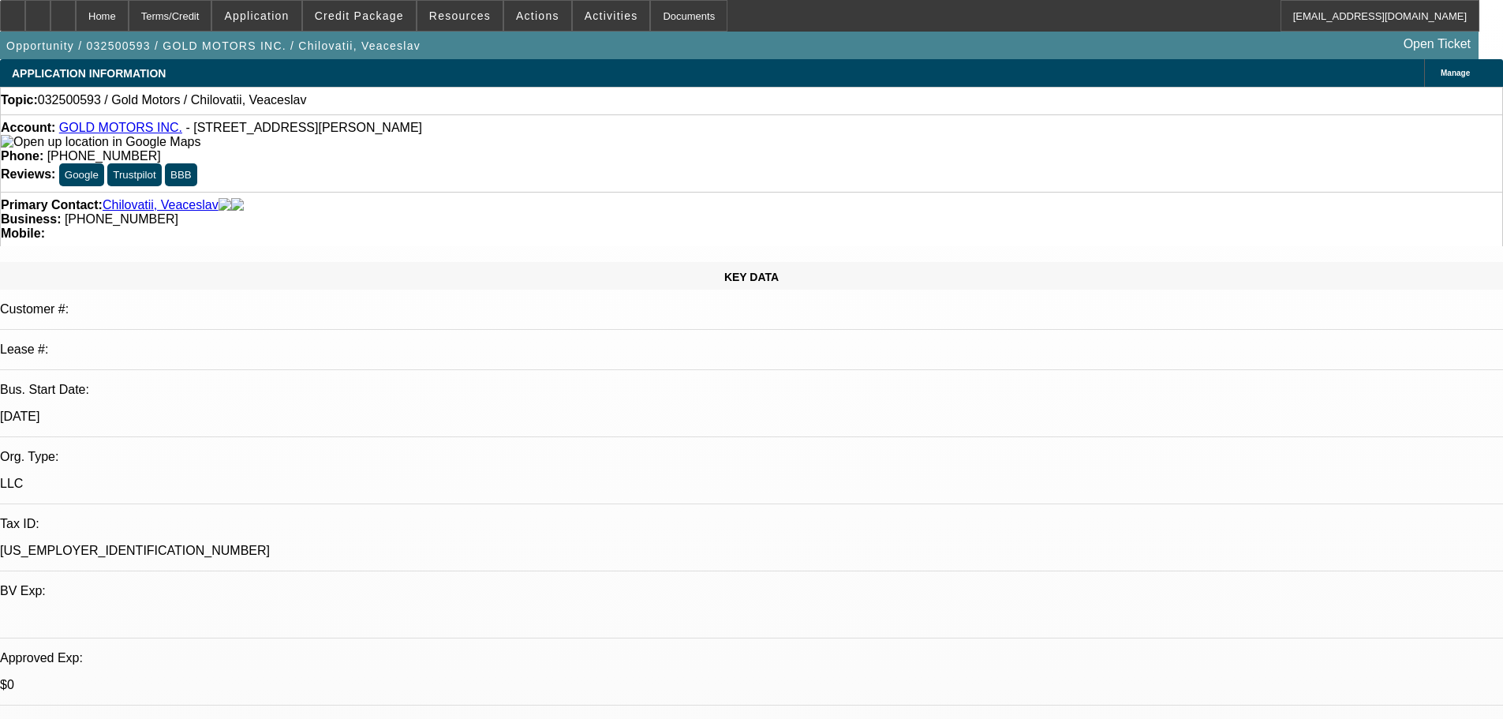
select select "0"
select select "2"
select select "0.1"
select select "4"
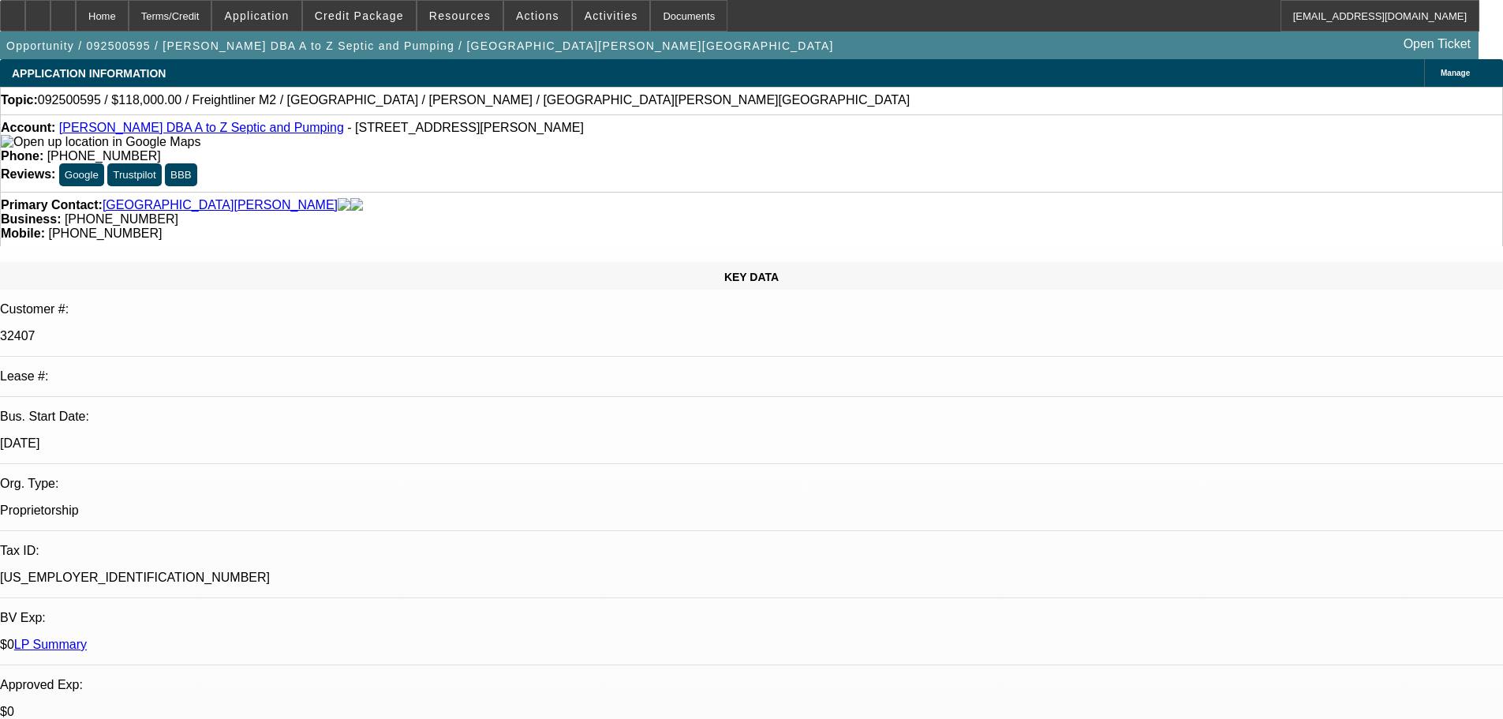
select select "0"
select select "2"
select select "0"
select select "6"
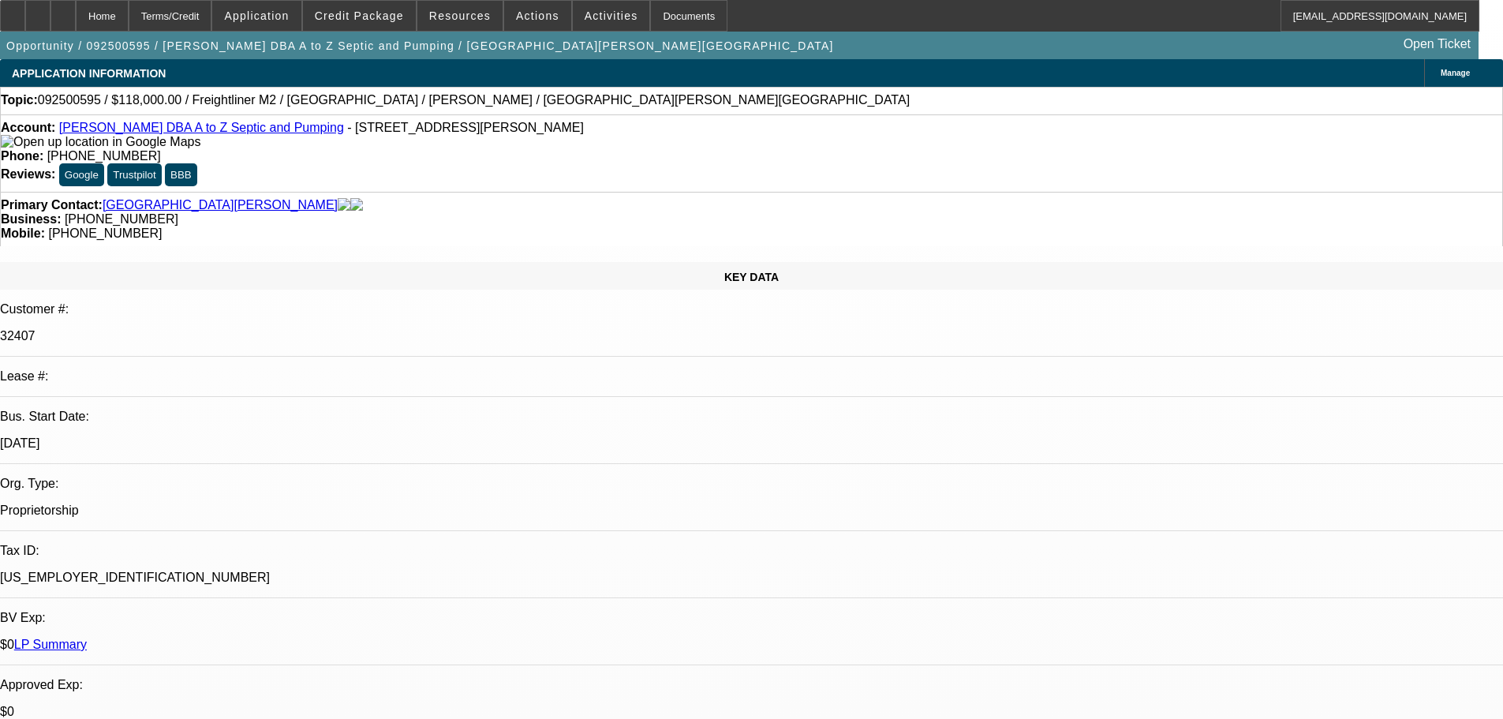
scroll to position [2784, 0]
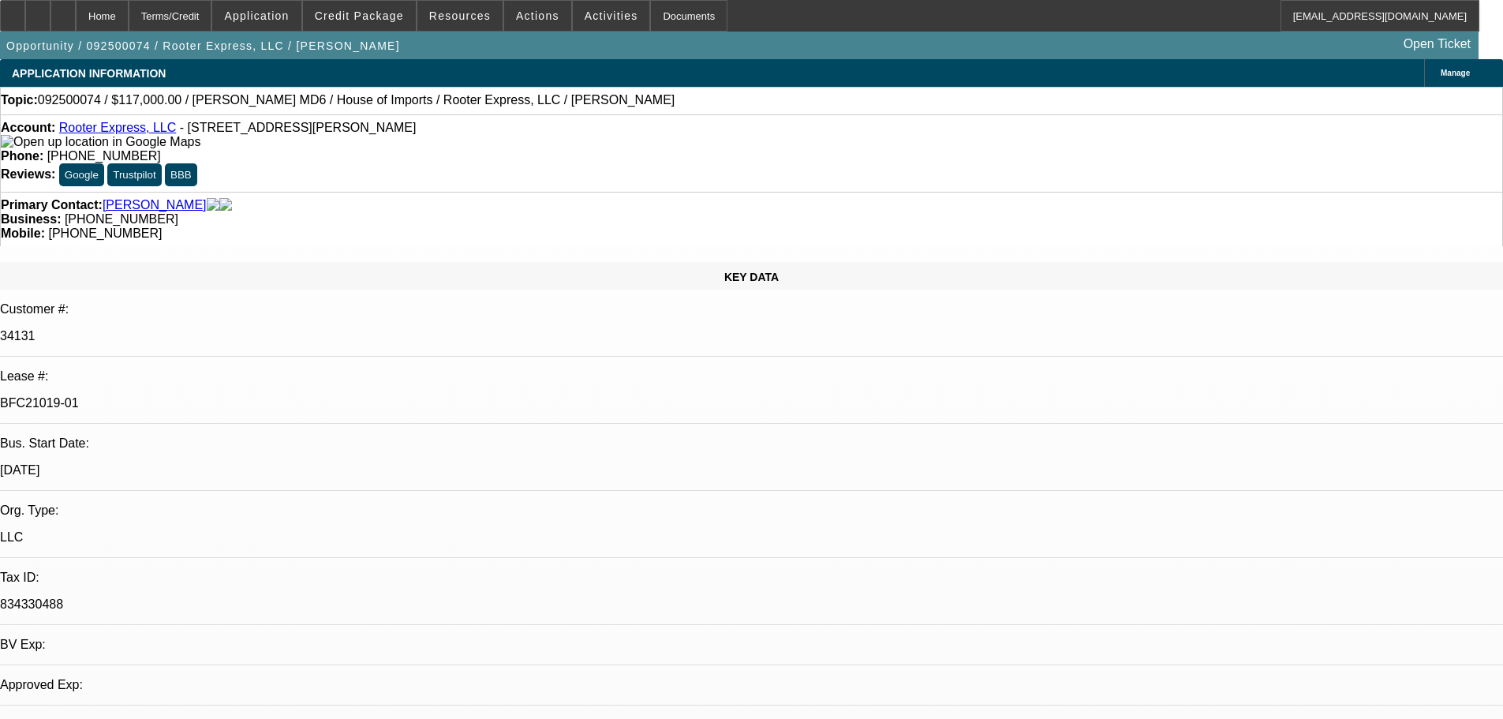
select select "0"
select select "2"
select select "0"
select select "6"
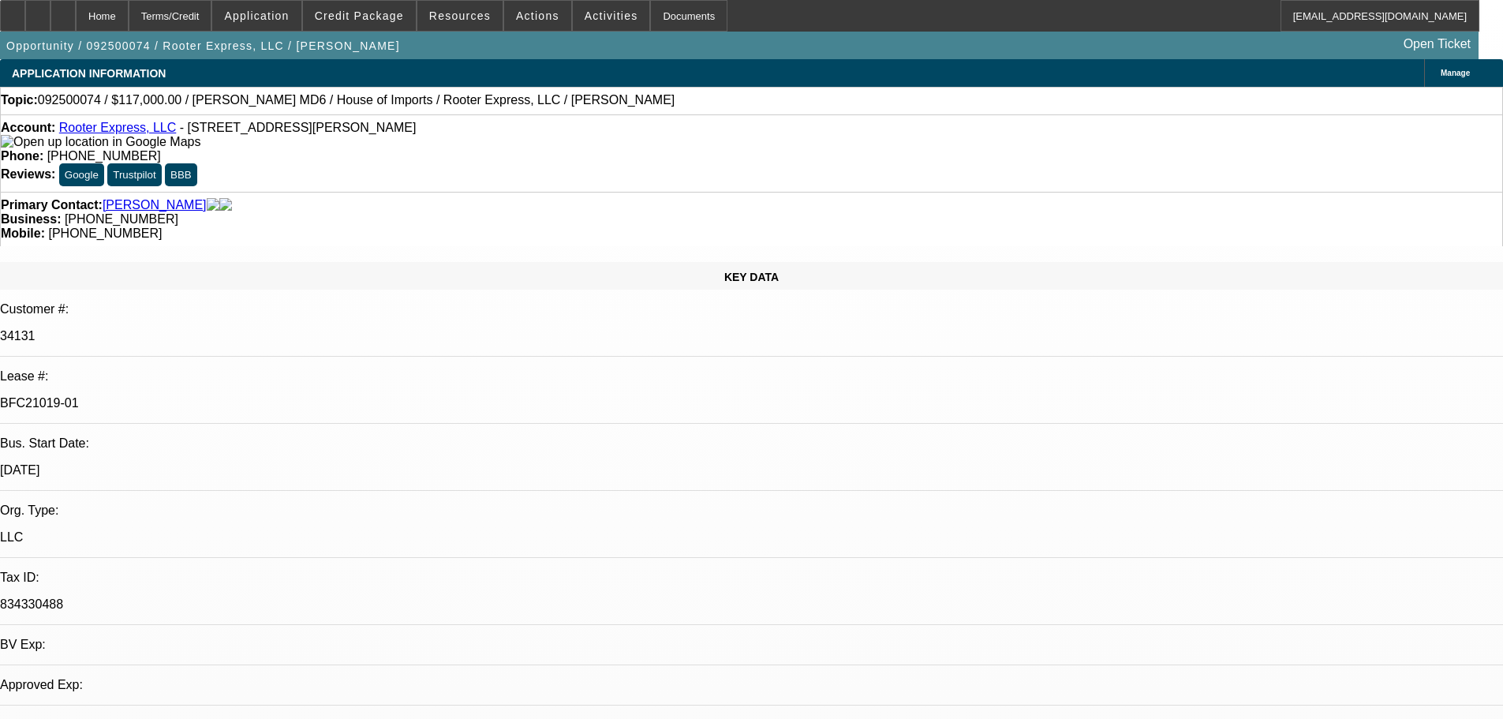
select select "0"
select select "2"
select select "0"
select select "6"
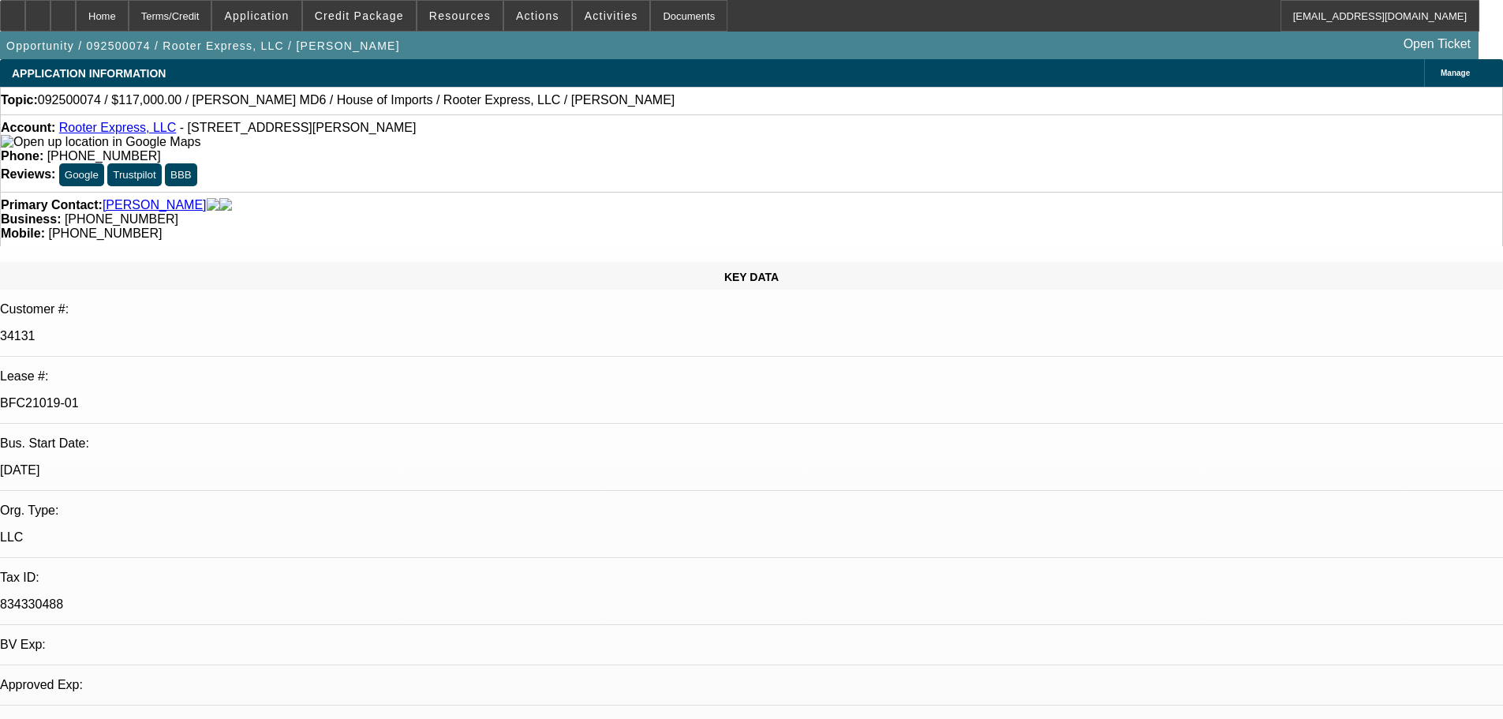
select select "0.1"
select select "0"
select select "2"
select select "0"
select select "6"
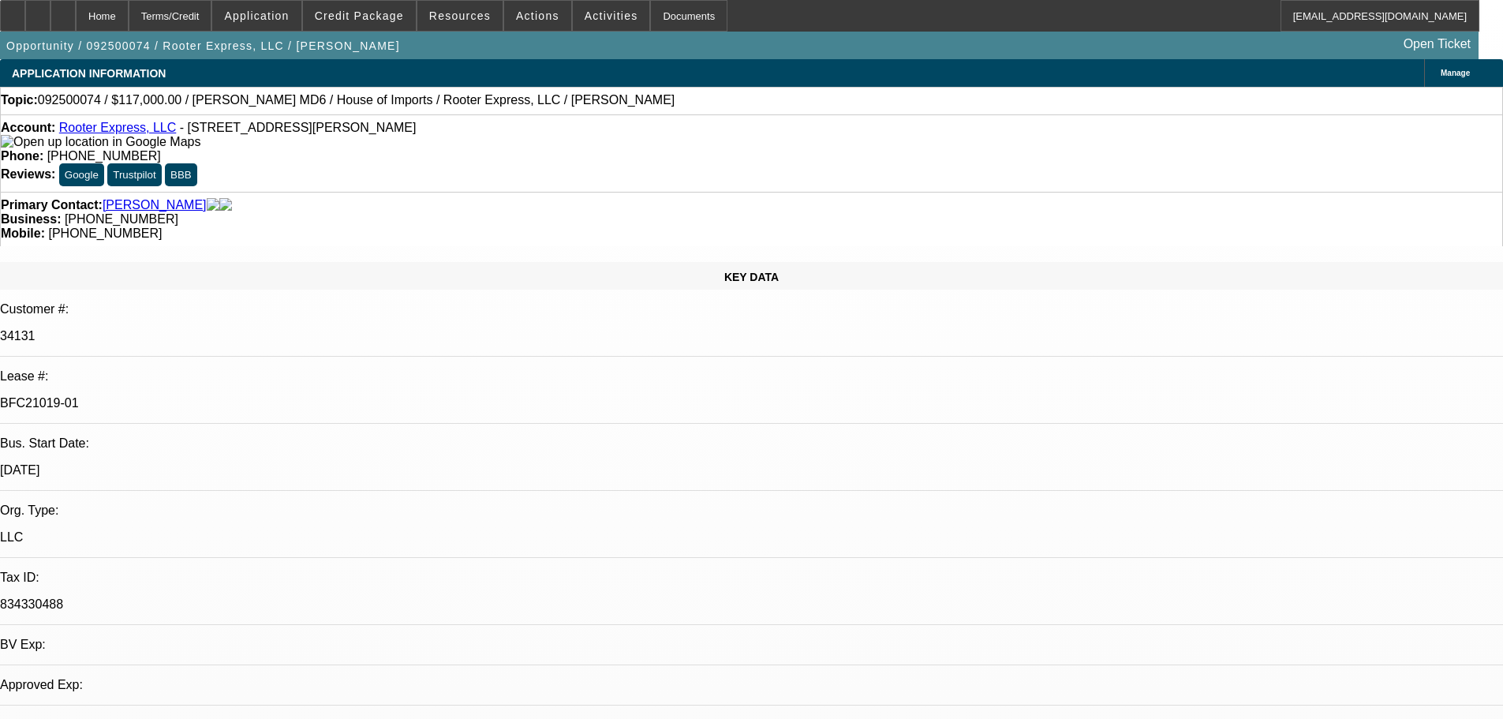
select select "0"
select select "3"
select select "0"
select select "6"
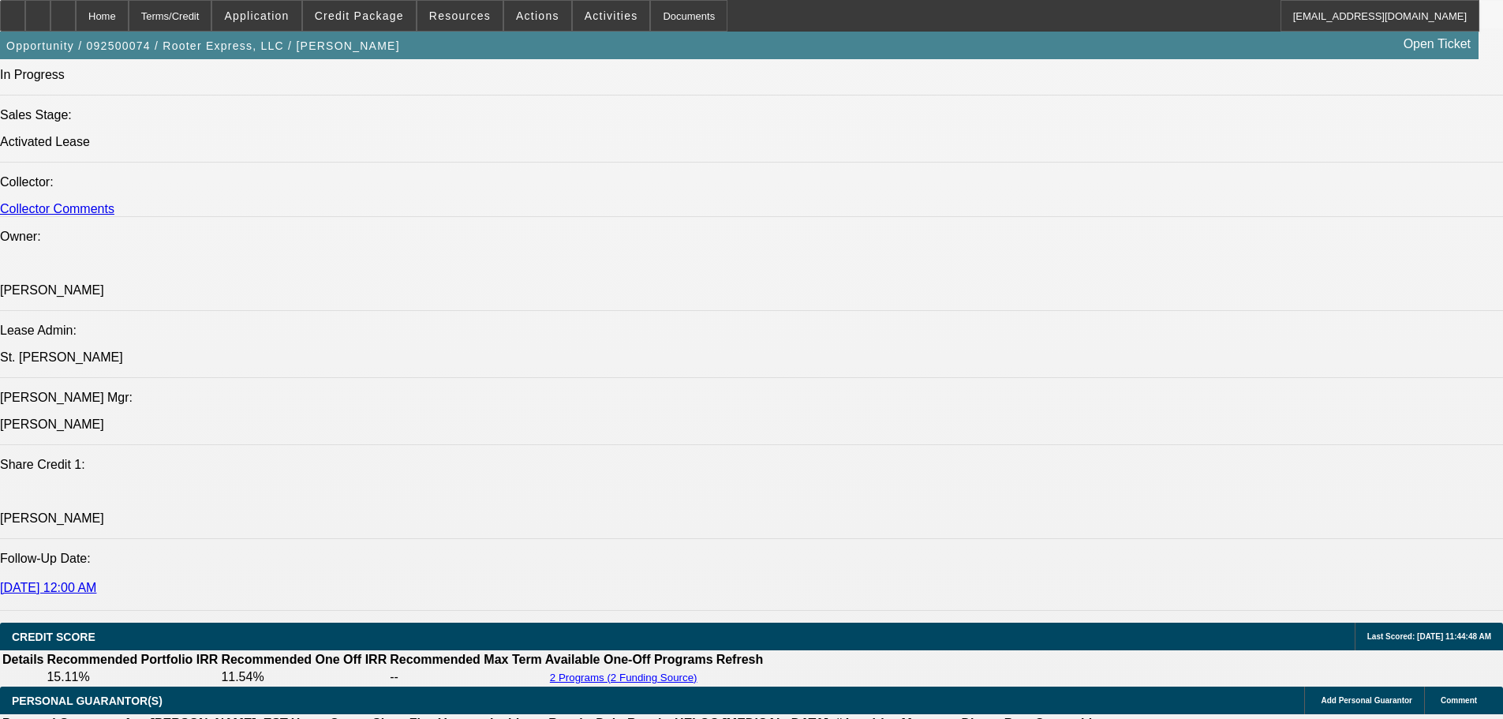
drag, startPoint x: 654, startPoint y: 401, endPoint x: 621, endPoint y: 591, distance: 193.0
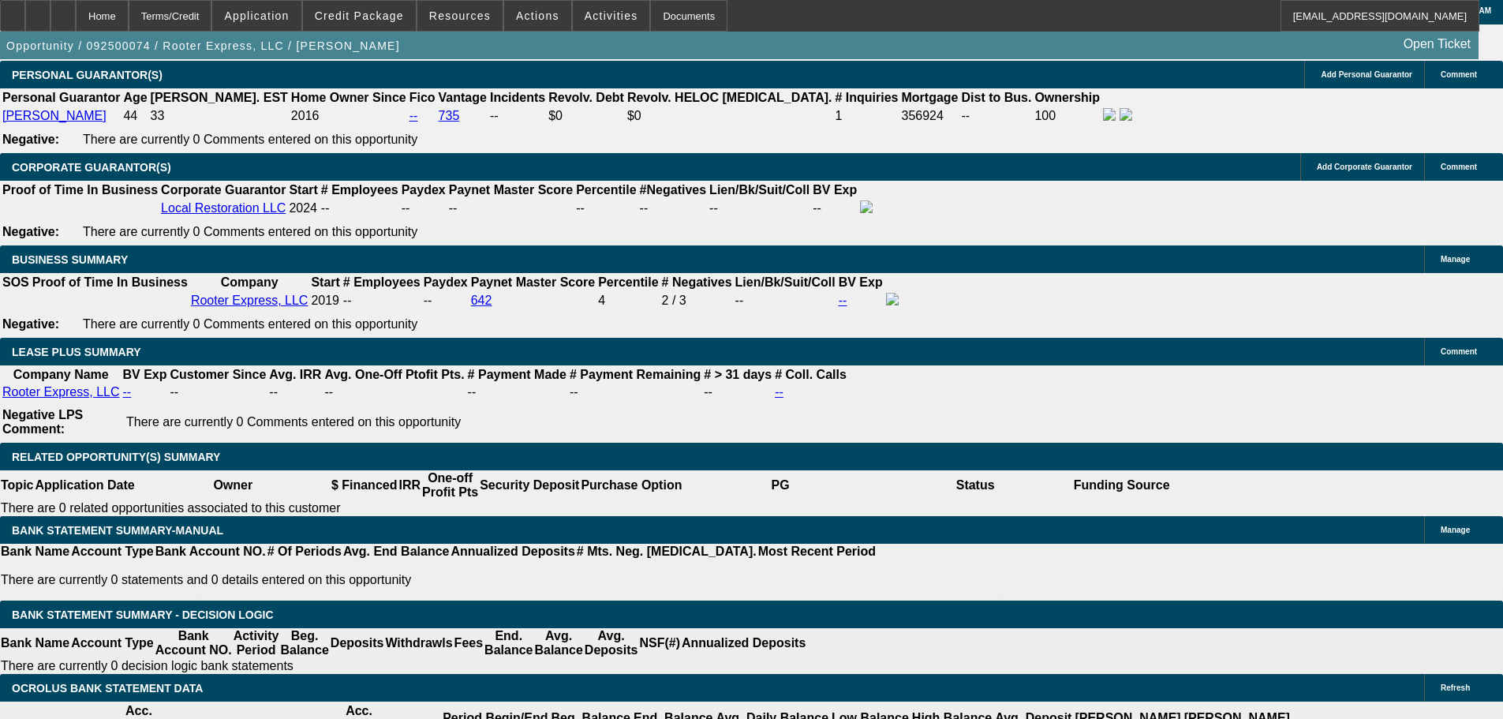
scroll to position [2650, 0]
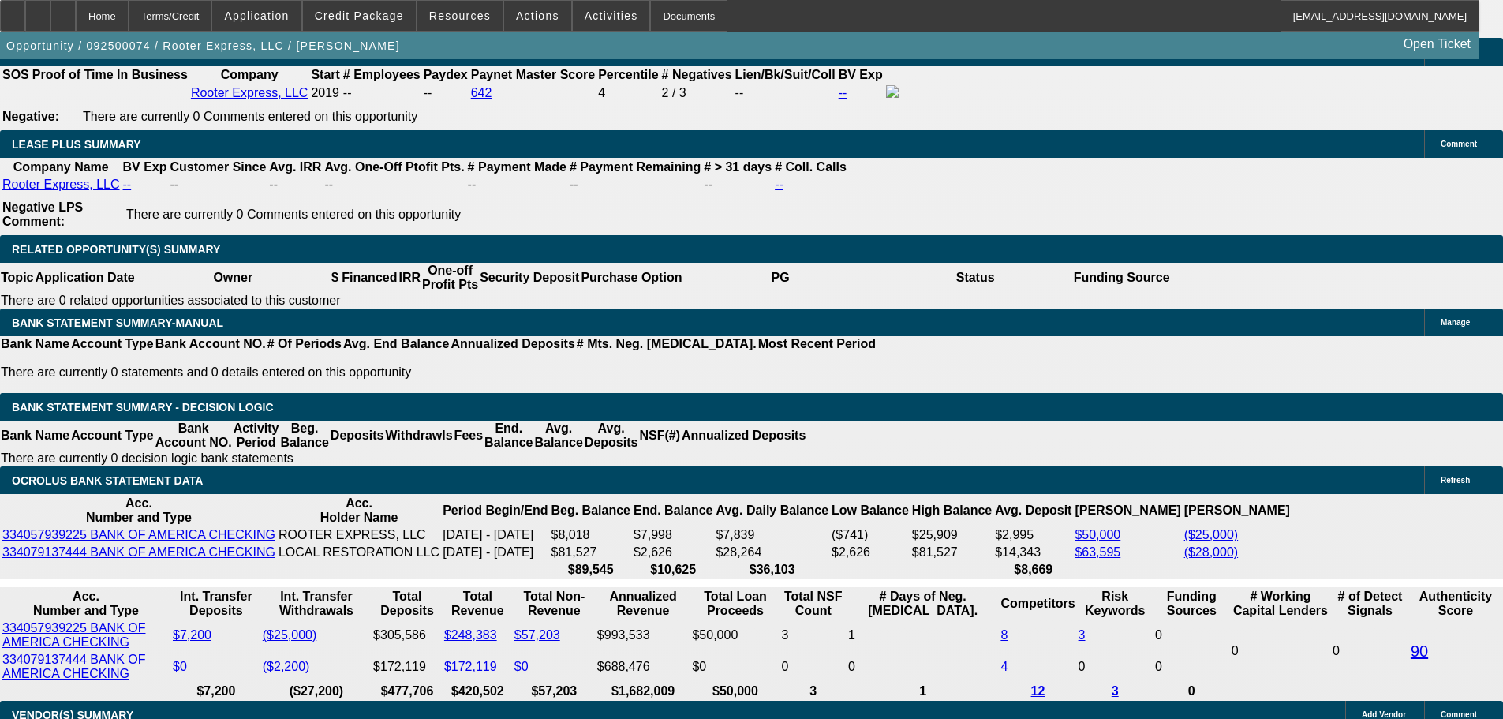
drag, startPoint x: 589, startPoint y: 486, endPoint x: 582, endPoint y: 520, distance: 34.7
